Goal: Transaction & Acquisition: Subscribe to service/newsletter

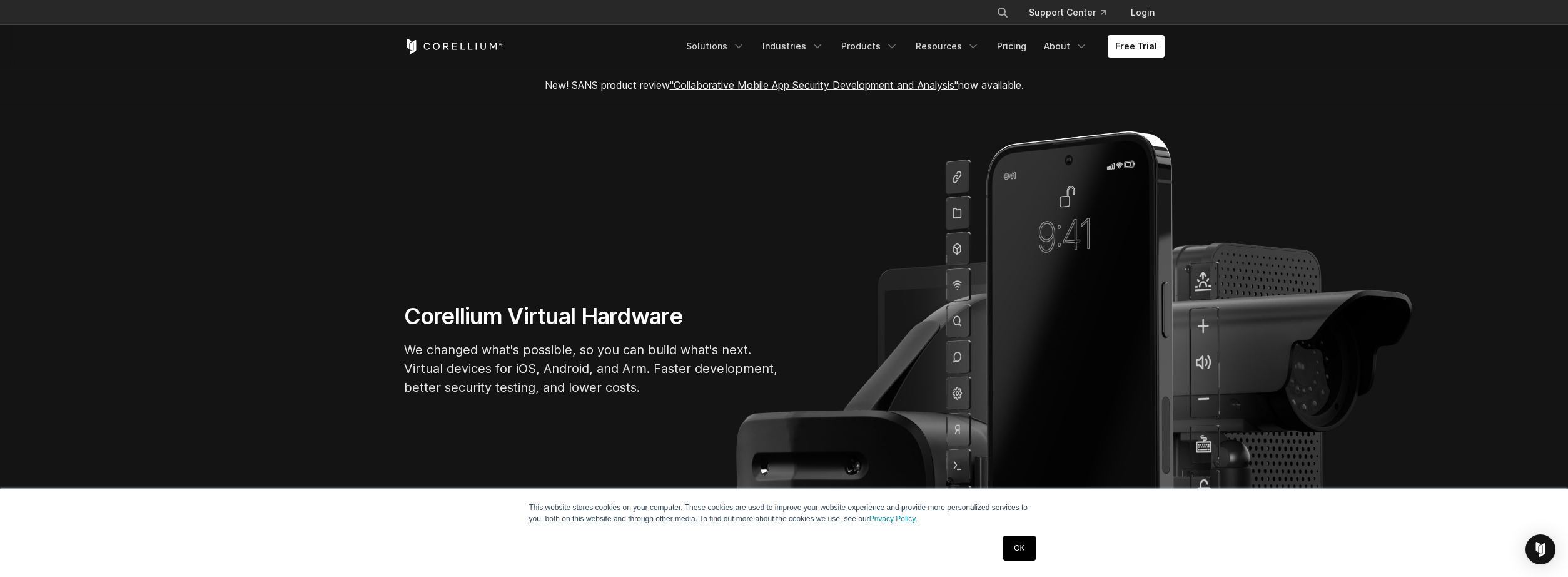
click at [640, 82] on span "New! SANS product review "Collaborative Mobile App Security Development and Ana…" at bounding box center [784, 84] width 479 height 12
click at [614, 86] on span "New! SANS product review "Collaborative Mobile App Security Development and Ana…" at bounding box center [784, 84] width 479 height 12
click at [577, 315] on h1 "Corellium Virtual Hardware" at bounding box center [592, 316] width 376 height 28
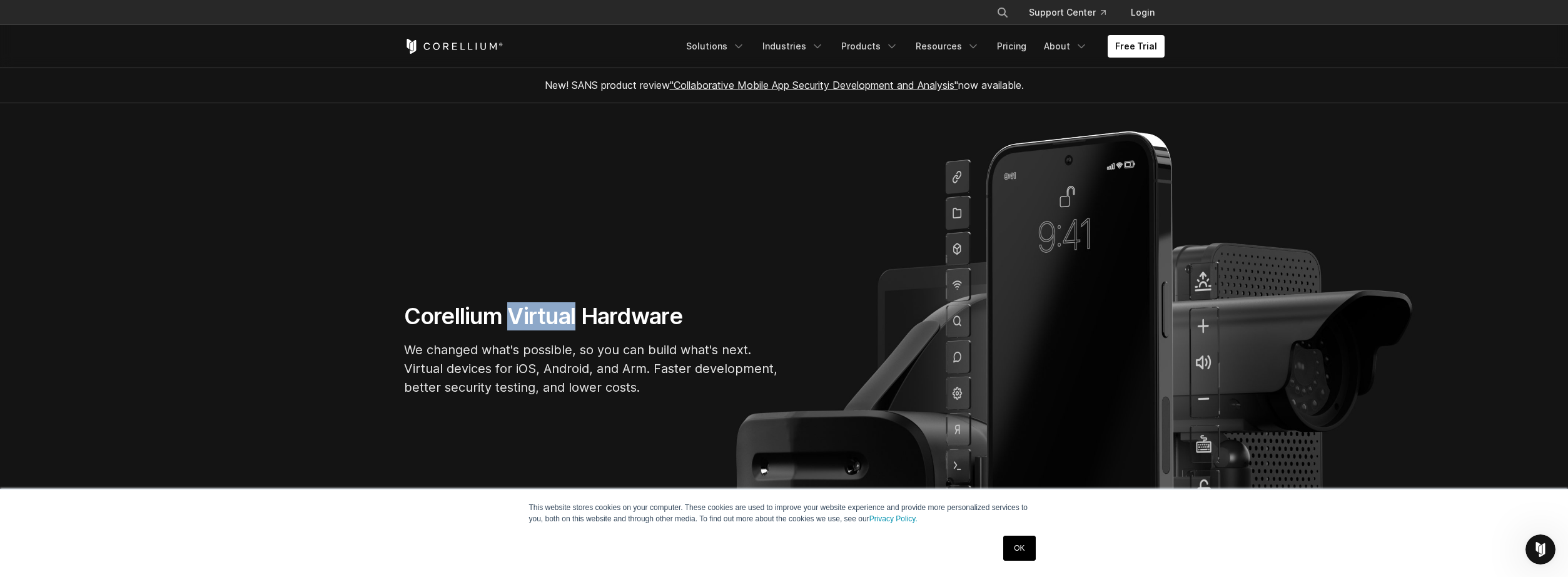
click at [577, 315] on h1 "Corellium Virtual Hardware" at bounding box center [592, 316] width 376 height 28
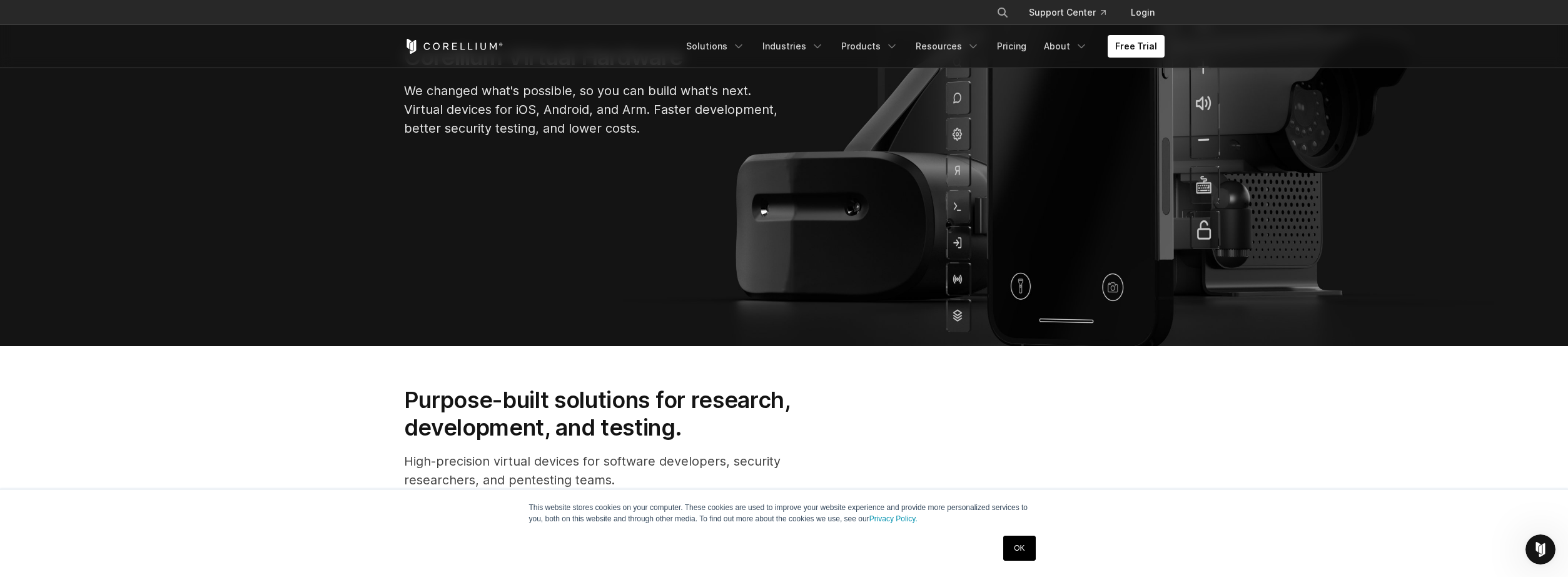
scroll to position [432, 0]
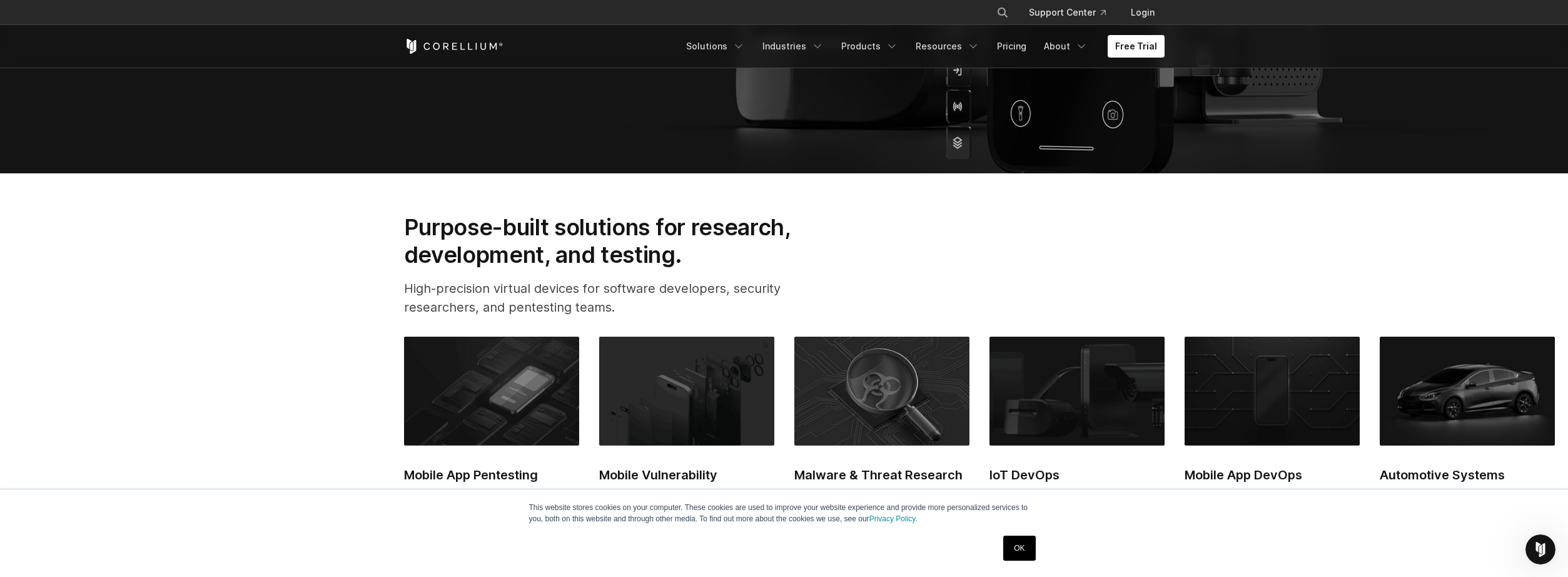
click at [425, 237] on h2 "Purpose-built solutions for research, development, and testing." at bounding box center [617, 241] width 426 height 56
click at [430, 299] on p "High-precision virtual devices for software developers, security researchers, a…" at bounding box center [617, 297] width 426 height 37
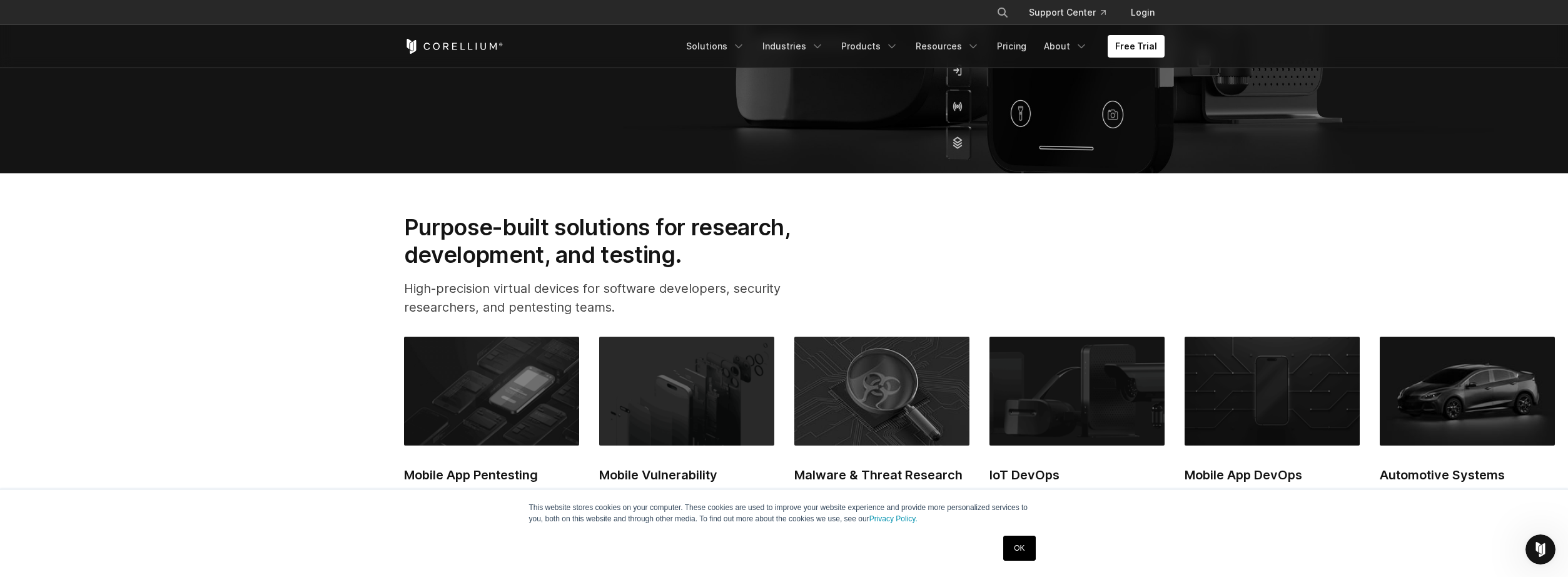
click at [430, 299] on p "High-precision virtual devices for software developers, security researchers, a…" at bounding box center [617, 297] width 426 height 37
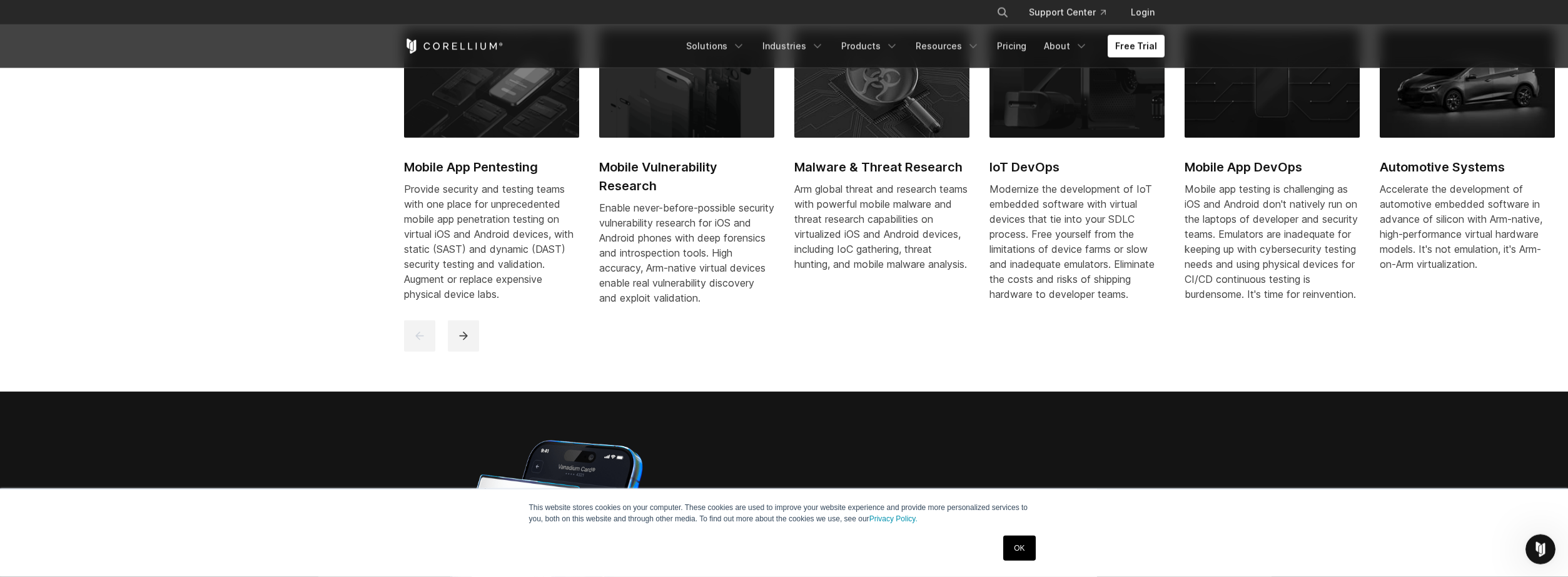
scroll to position [777, 0]
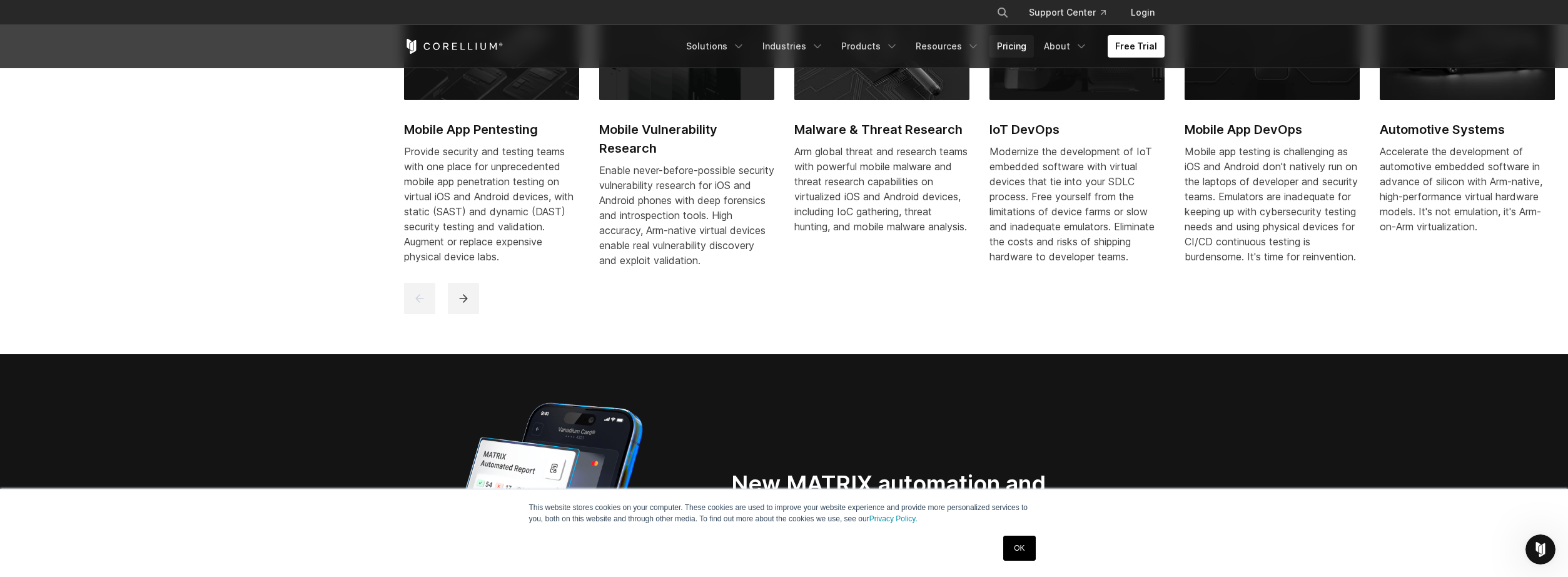
click at [1004, 46] on link "Pricing" at bounding box center [1012, 46] width 45 height 22
